Goal: Task Accomplishment & Management: Use online tool/utility

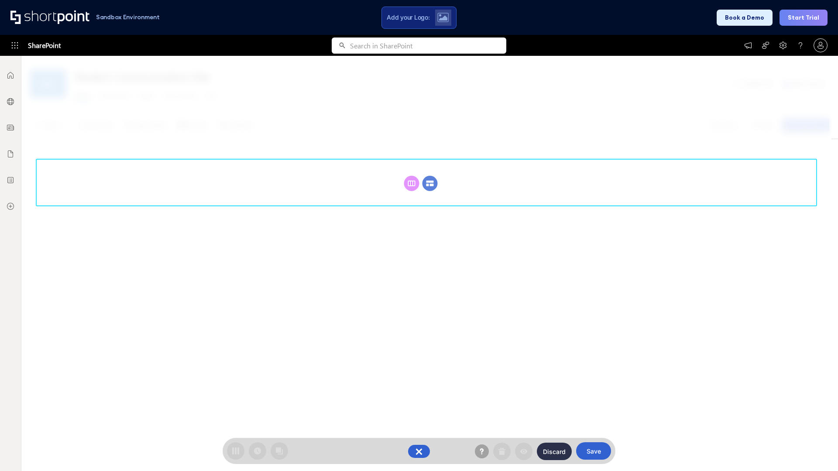
click at [430, 183] on circle at bounding box center [429, 183] width 15 height 15
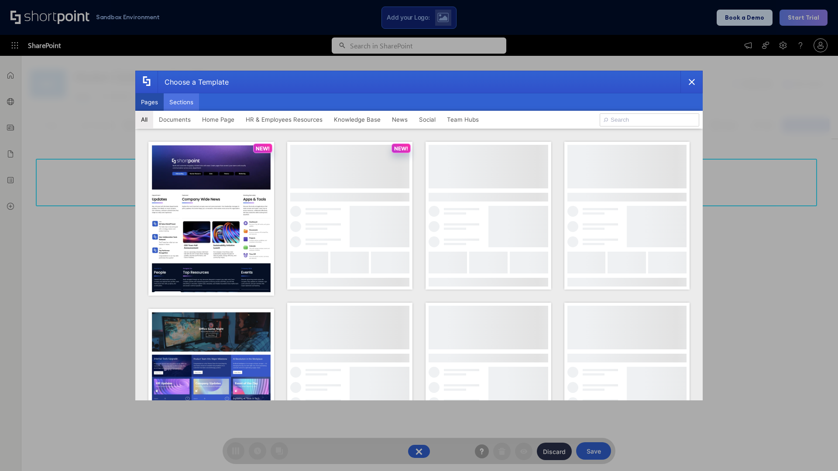
click at [181, 102] on button "Sections" at bounding box center [181, 101] width 35 height 17
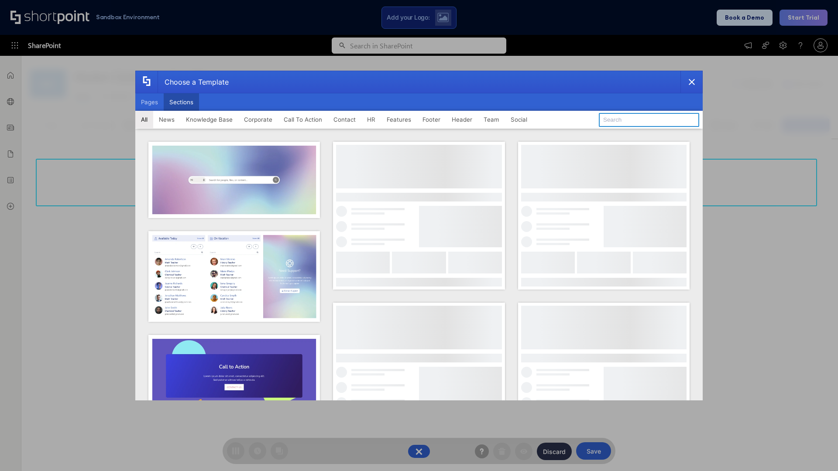
type input "Footer 1"
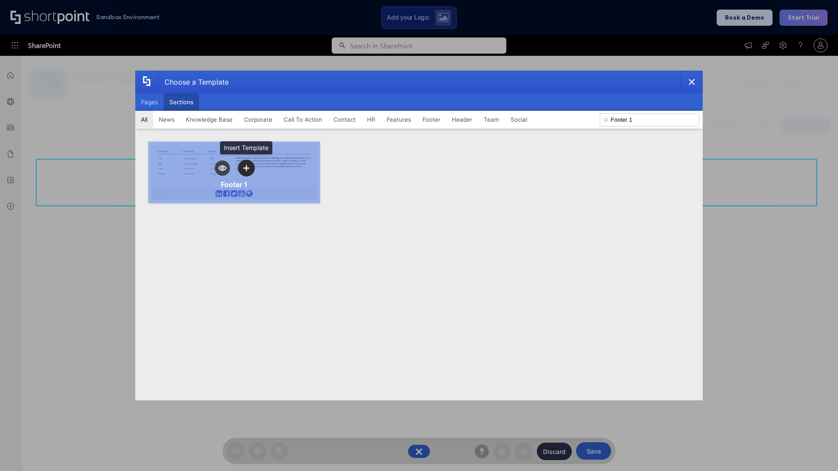
click at [246, 168] on icon "template selector" at bounding box center [246, 168] width 6 height 6
